Goal: Task Accomplishment & Management: Complete application form

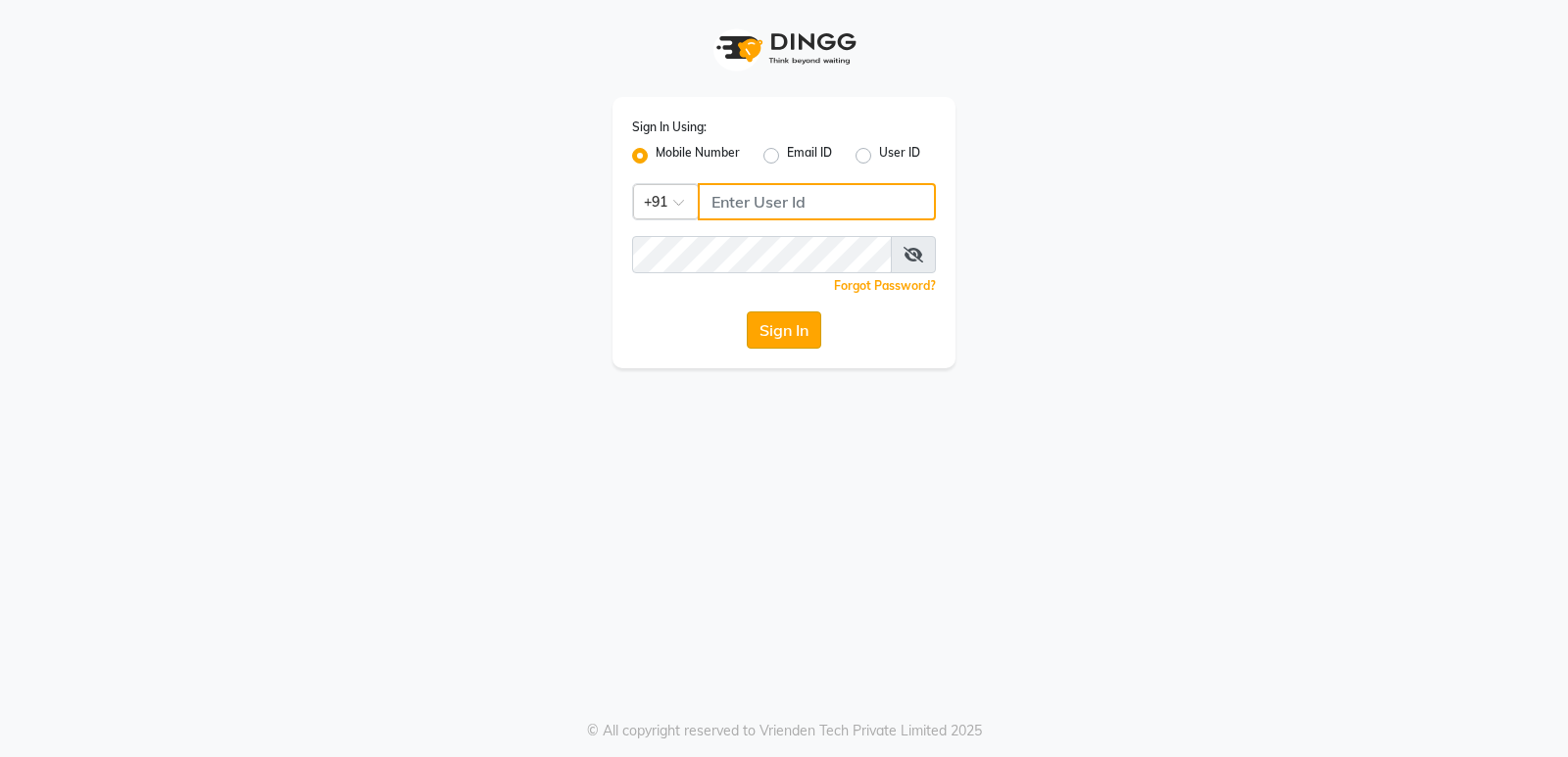
type input "7203877534"
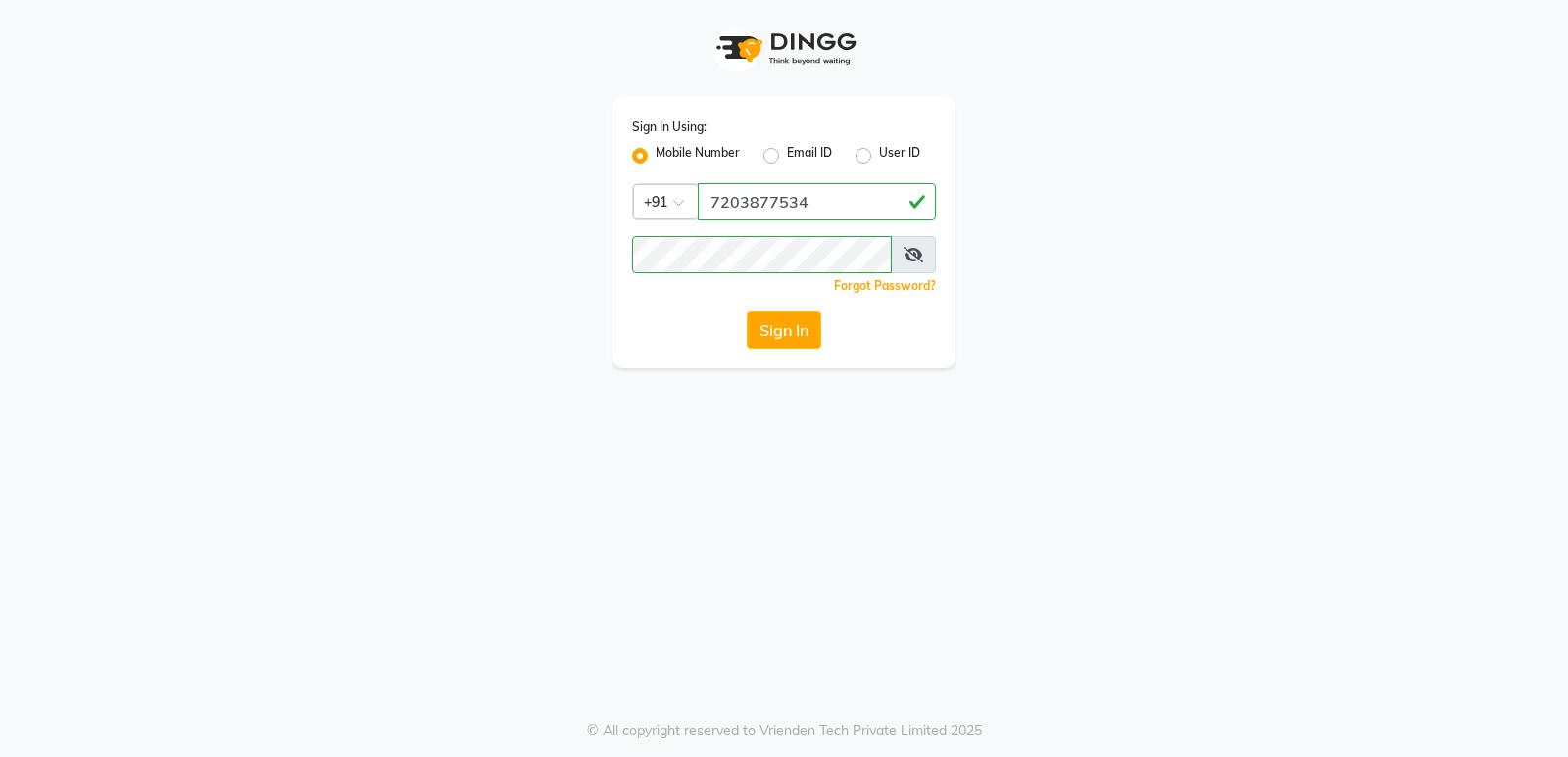
click at [769, 314] on button "Sign In" at bounding box center [784, 330] width 74 height 37
drag, startPoint x: 769, startPoint y: 314, endPoint x: 776, endPoint y: 322, distance: 10.4
click at [776, 322] on div "Sign In" at bounding box center [784, 330] width 304 height 37
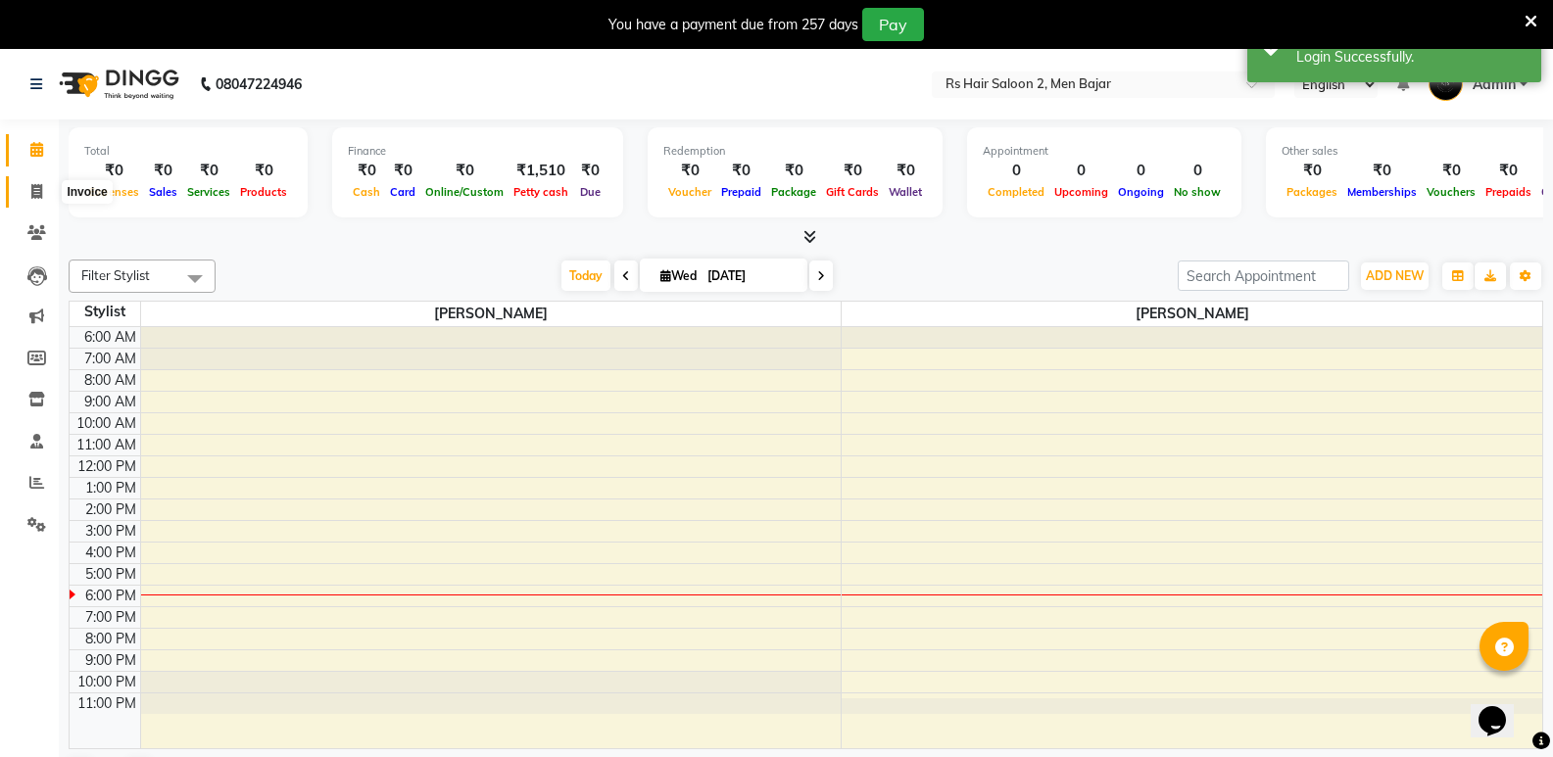
click at [32, 180] on link "Invoice" at bounding box center [29, 192] width 47 height 32
click at [32, 181] on span at bounding box center [37, 192] width 34 height 23
select select "service"
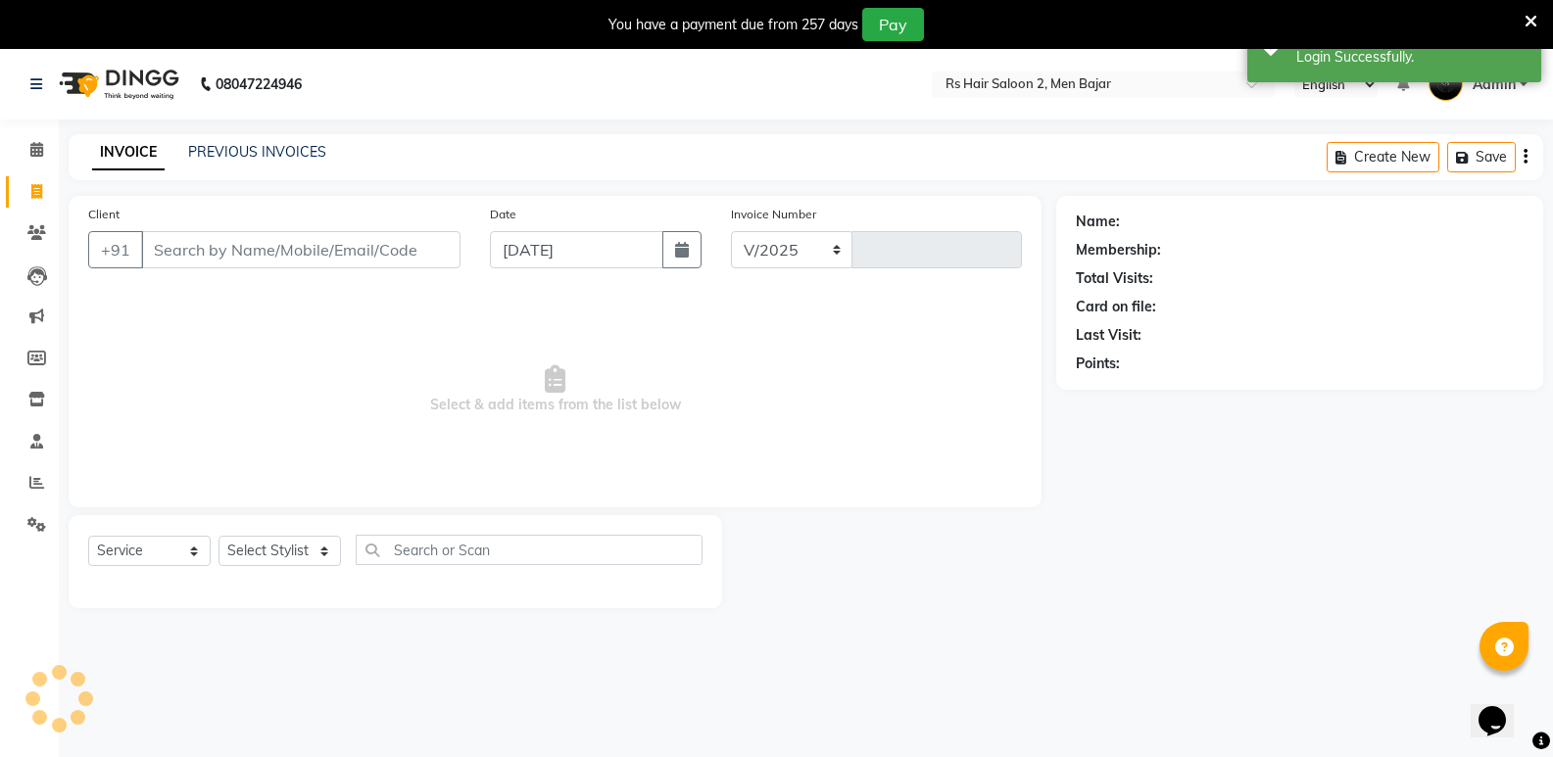
scroll to position [49, 0]
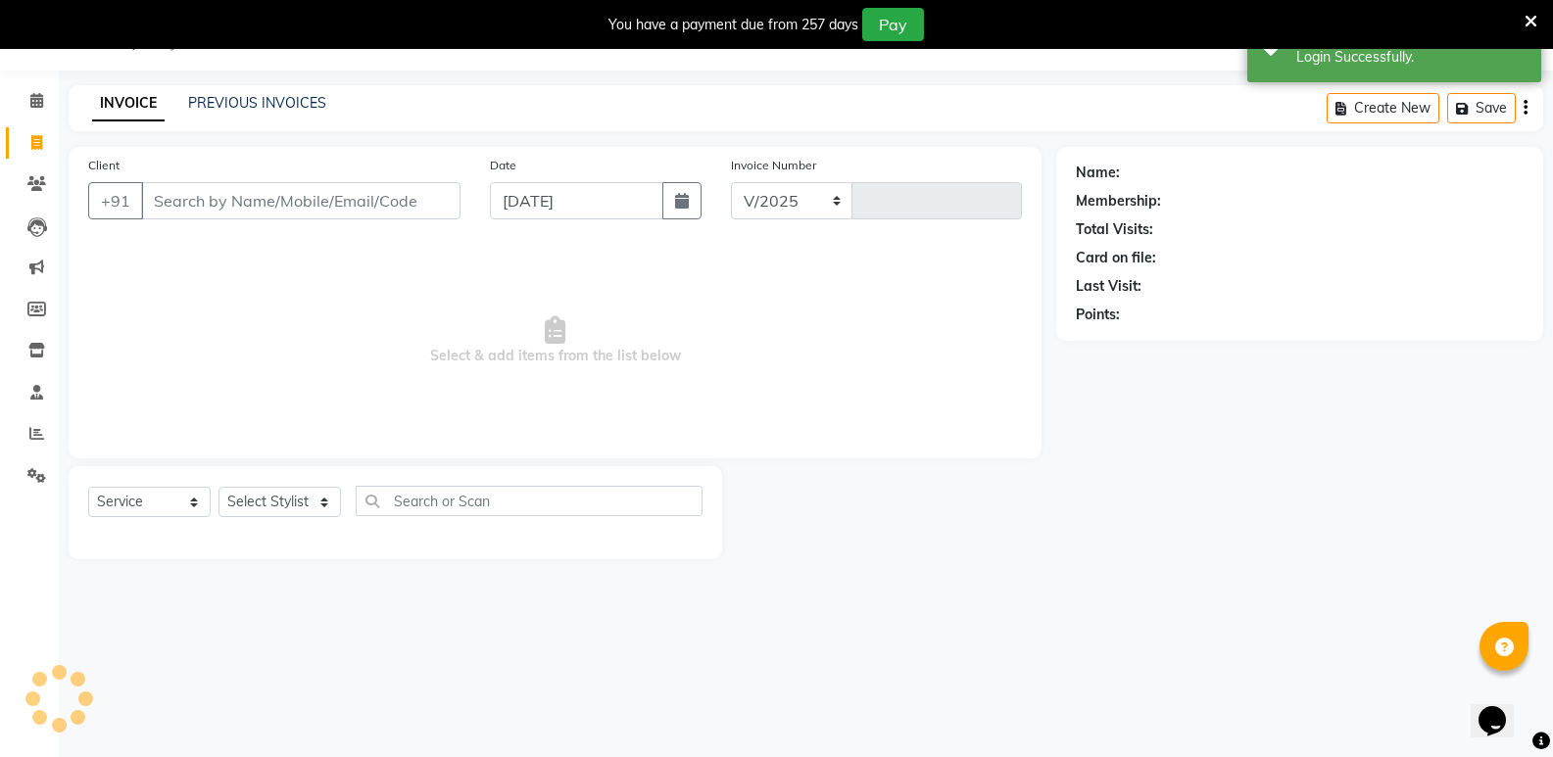
select select "5179"
type input "0855"
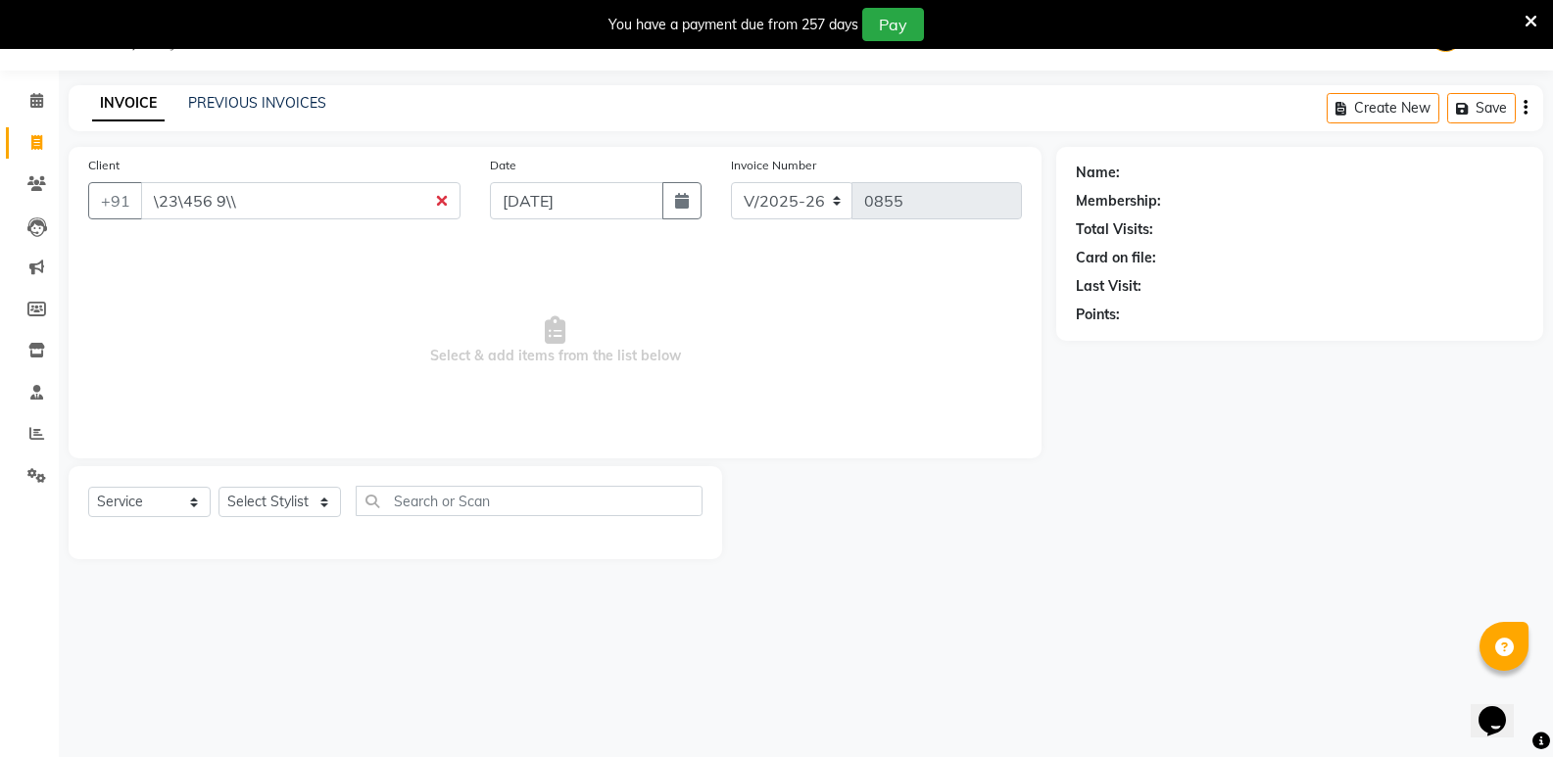
click at [292, 190] on input "\23\456 9\\" at bounding box center [300, 200] width 319 height 37
click at [230, 199] on input "\23\456 9\\" at bounding box center [300, 200] width 319 height 37
drag, startPoint x: 230, startPoint y: 199, endPoint x: 214, endPoint y: 222, distance: 28.8
click at [214, 222] on div "Client +91 \23\456 9\\" at bounding box center [274, 195] width 402 height 80
click at [244, 199] on input "\23\456 9\\" at bounding box center [300, 200] width 319 height 37
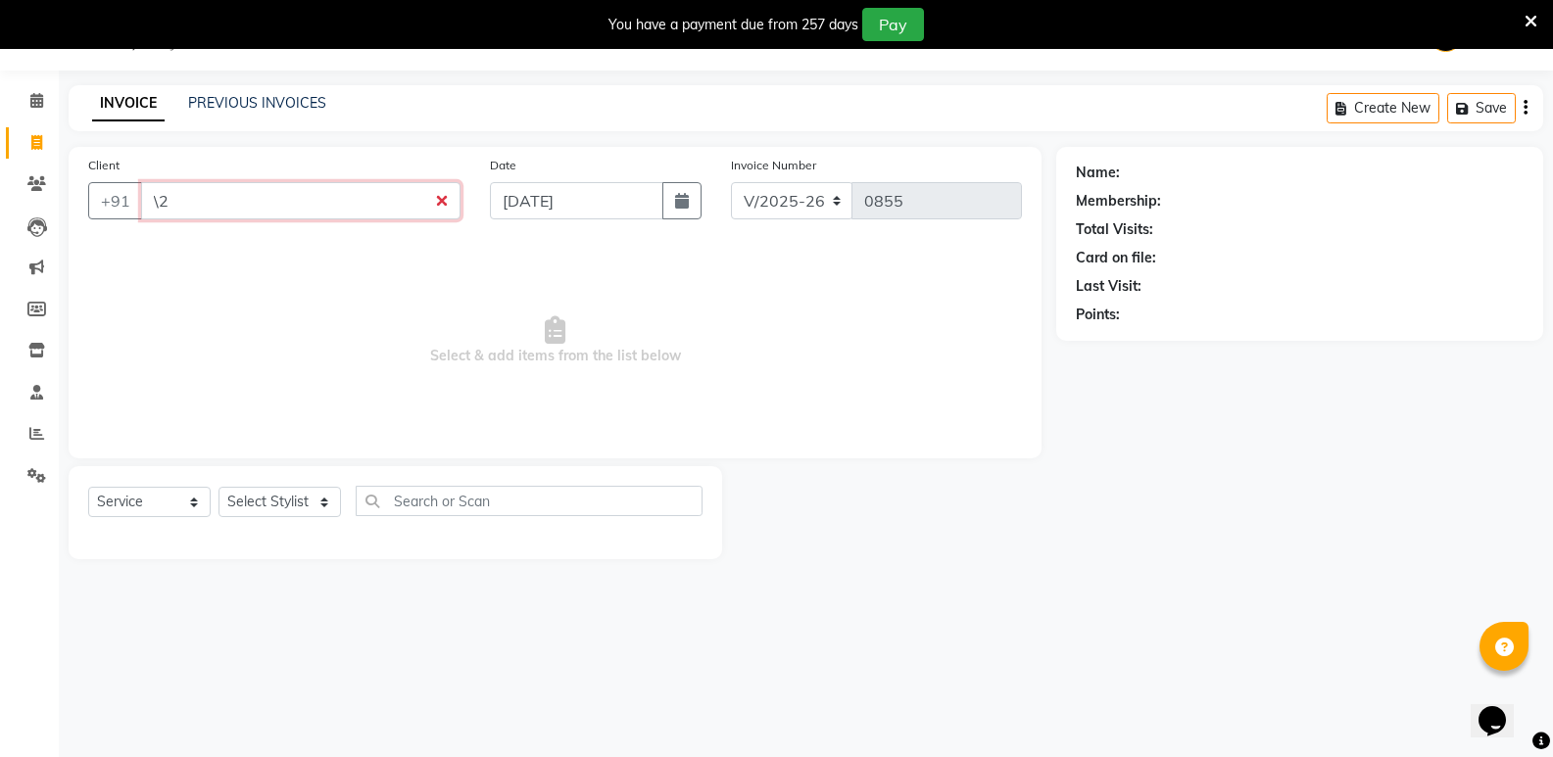
type input "\"
type input "\\\\\\\\\\\\\\\\\\\\"
